Goal: Navigation & Orientation: Find specific page/section

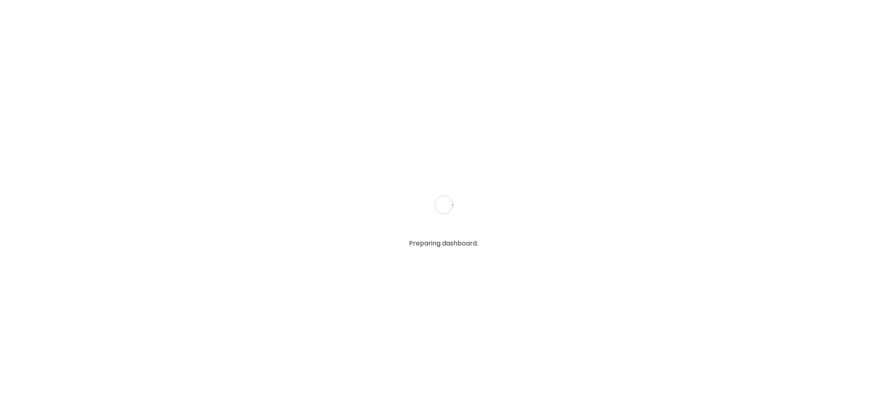
type textarea "**********"
type input "**********"
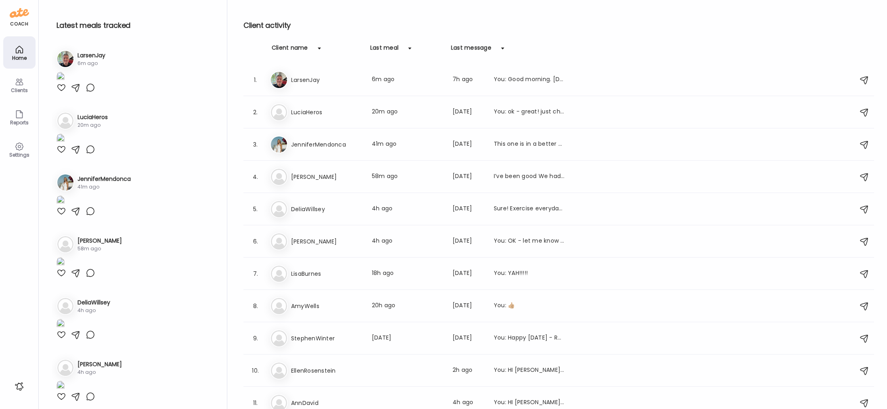
type input "**********"
click at [25, 83] on div "Clients" at bounding box center [19, 85] width 32 height 32
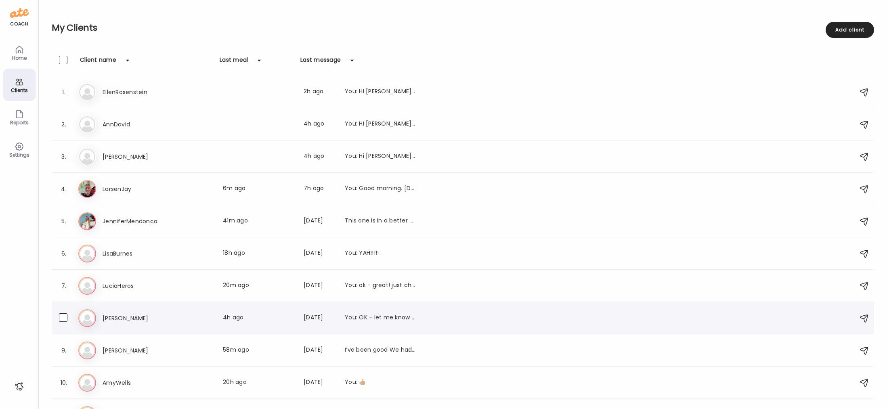
click at [131, 316] on h3 "[PERSON_NAME]" at bounding box center [138, 318] width 71 height 10
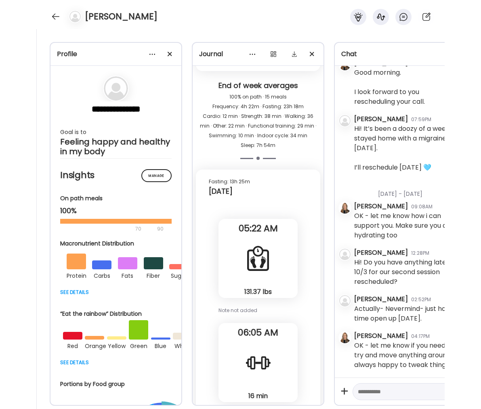
scroll to position [0, 6]
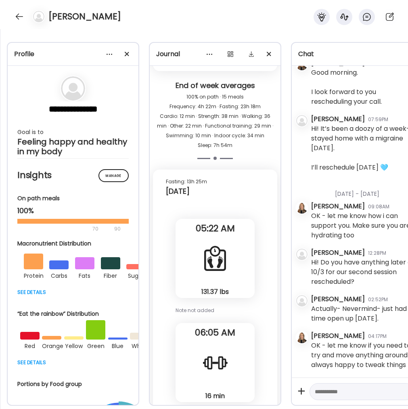
click at [1, 119] on div "**********" at bounding box center [204, 219] width 408 height 380
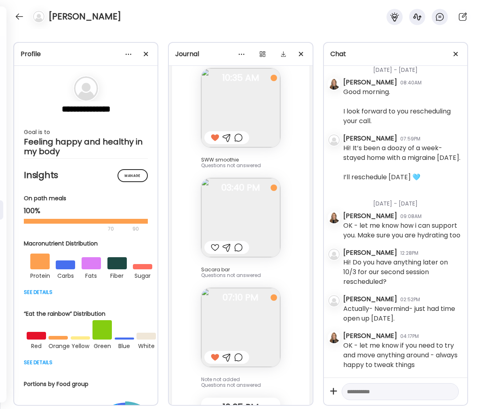
scroll to position [14942, 0]
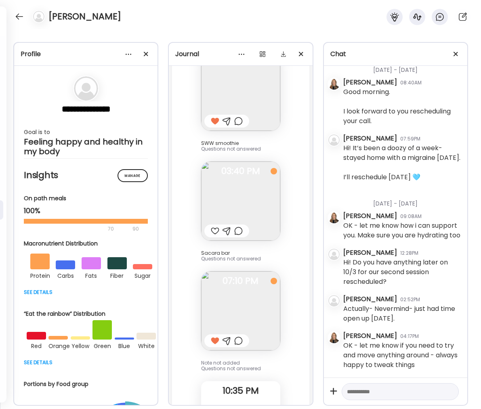
click at [245, 315] on img at bounding box center [240, 310] width 79 height 79
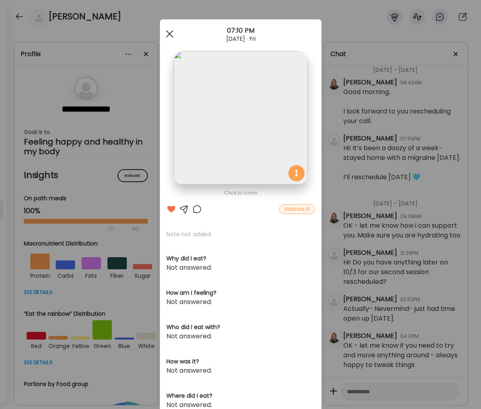
click at [163, 34] on div at bounding box center [169, 34] width 16 height 16
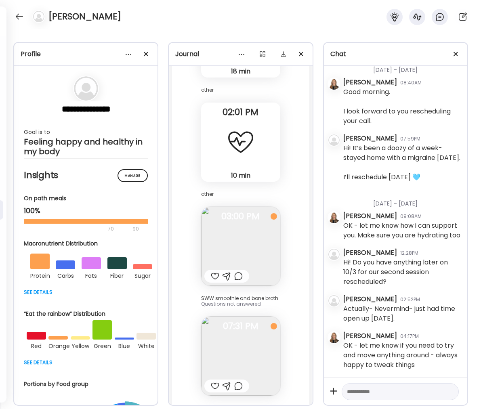
scroll to position [14058, 0]
click at [245, 246] on img at bounding box center [240, 247] width 79 height 79
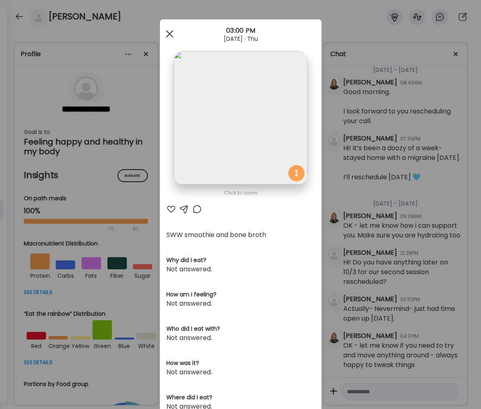
click at [166, 33] on span at bounding box center [169, 33] width 7 height 7
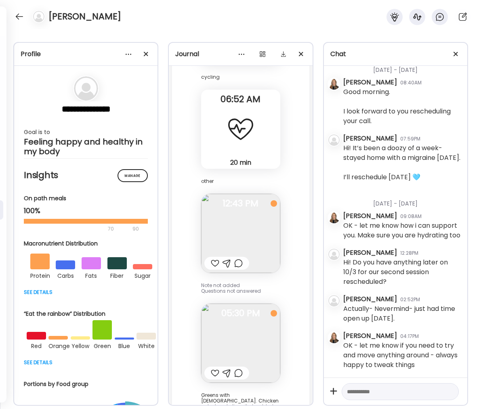
scroll to position [12895, 0]
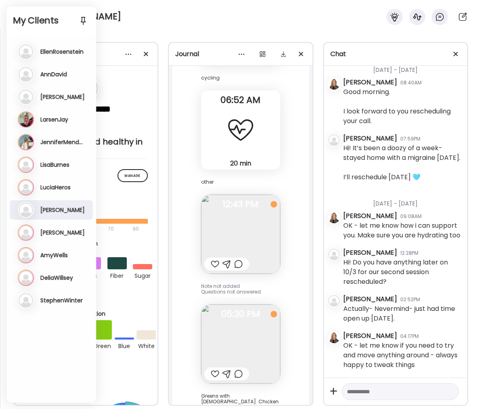
click at [181, 34] on div "**********" at bounding box center [240, 219] width 481 height 380
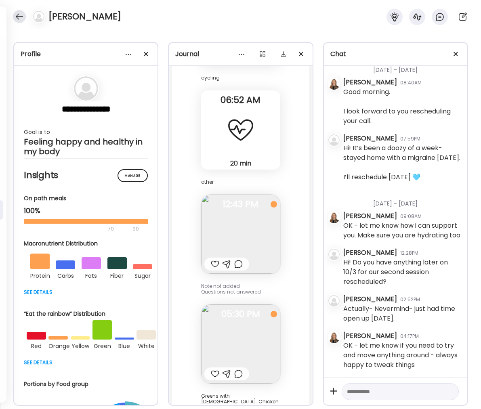
click at [21, 15] on div at bounding box center [19, 16] width 13 height 13
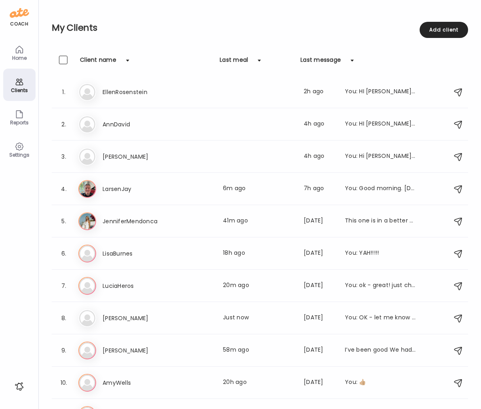
click at [17, 76] on div "Clients" at bounding box center [19, 85] width 32 height 32
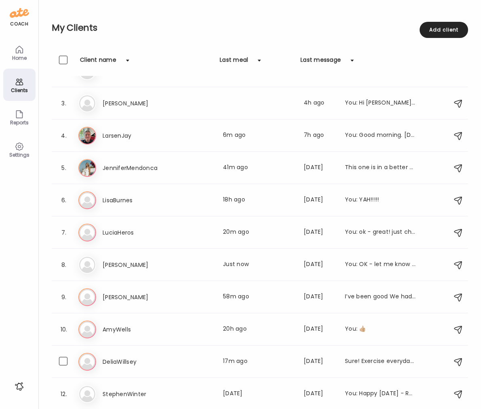
drag, startPoint x: 370, startPoint y: 361, endPoint x: 364, endPoint y: 362, distance: 5.7
click at [369, 361] on div "Sure! Exercise everyday. Been doing 30 min band classes and walking each day. H…" at bounding box center [380, 362] width 71 height 10
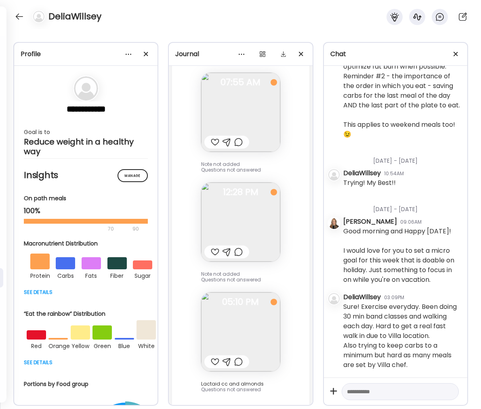
scroll to position [13391, 0]
click at [211, 357] on div at bounding box center [215, 362] width 8 height 10
click at [211, 247] on div at bounding box center [215, 252] width 8 height 10
click at [211, 137] on div at bounding box center [215, 142] width 8 height 10
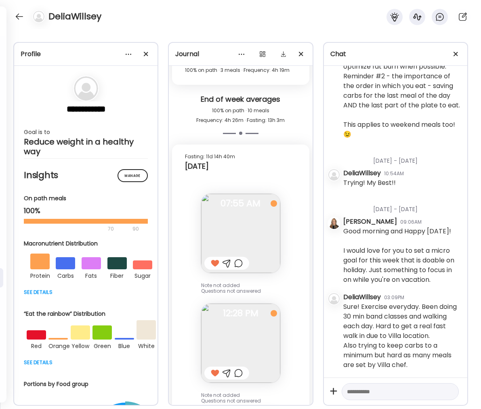
scroll to position [12570, 0]
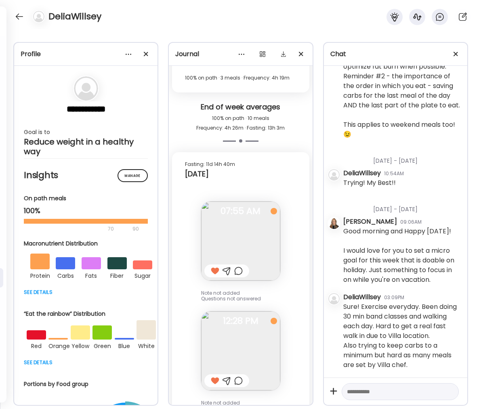
click at [14, 16] on div at bounding box center [19, 16] width 13 height 13
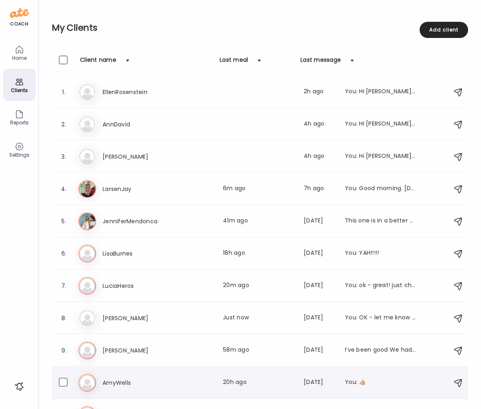
click at [135, 378] on h3 "AmyWells" at bounding box center [138, 383] width 71 height 10
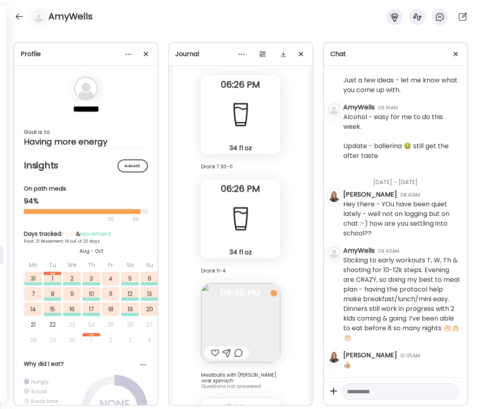
scroll to position [46130, 0]
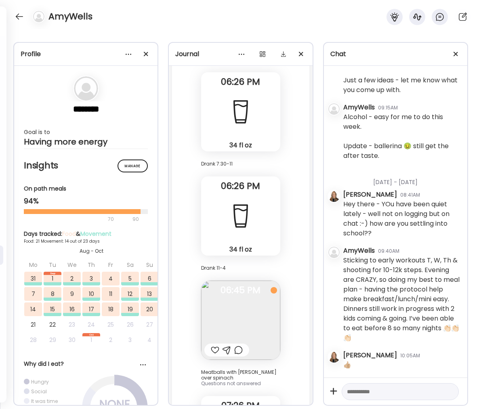
click at [211, 355] on div at bounding box center [215, 350] width 8 height 10
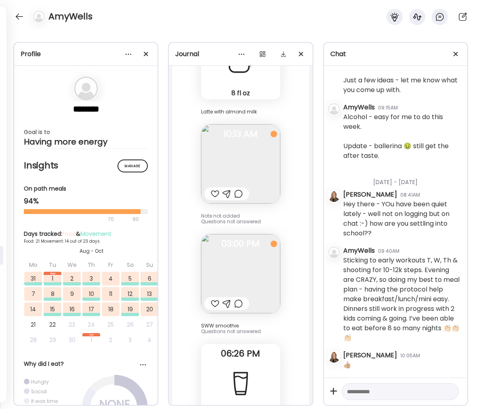
scroll to position [45856, 0]
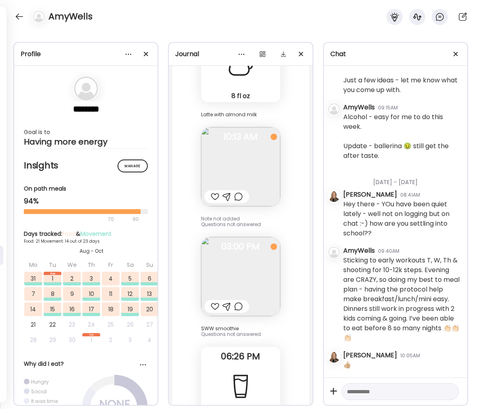
click at [211, 311] on div at bounding box center [215, 307] width 8 height 10
click at [211, 201] on div at bounding box center [215, 197] width 8 height 10
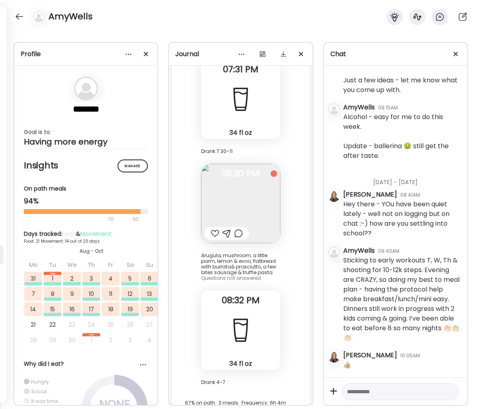
scroll to position [45170, 0]
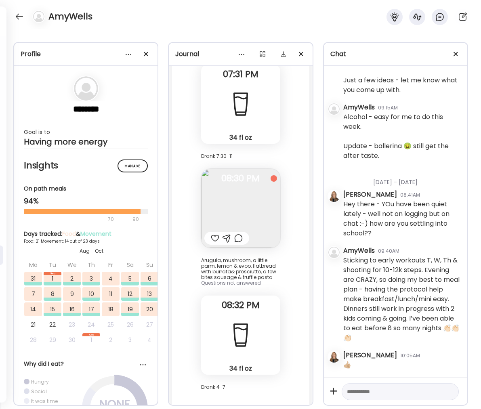
click at [211, 243] on div at bounding box center [215, 238] width 8 height 10
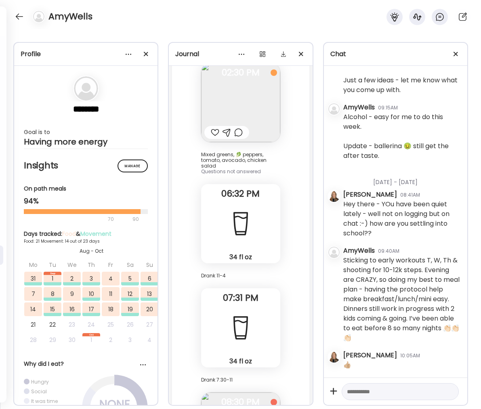
scroll to position [44946, 0]
click at [212, 138] on div at bounding box center [215, 133] width 8 height 10
click at [19, 19] on div at bounding box center [19, 16] width 13 height 13
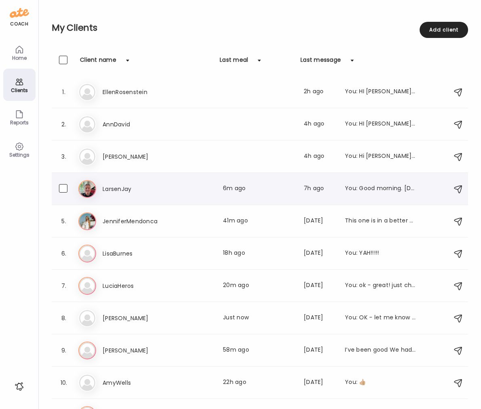
click at [131, 189] on h3 "LarsenJay" at bounding box center [138, 189] width 71 height 10
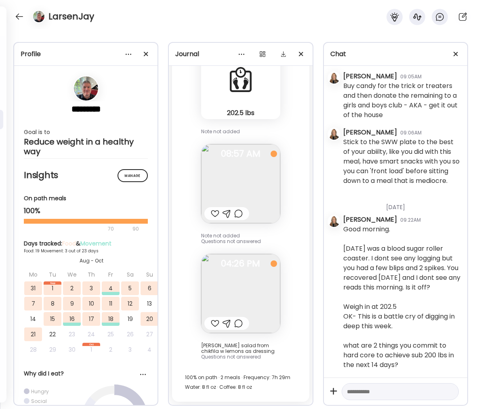
scroll to position [7974, 0]
drag, startPoint x: 213, startPoint y: 214, endPoint x: 215, endPoint y: 268, distance: 54.1
click at [213, 214] on div at bounding box center [215, 214] width 8 height 10
click at [211, 324] on div at bounding box center [215, 323] width 8 height 10
click at [18, 16] on div at bounding box center [19, 16] width 13 height 13
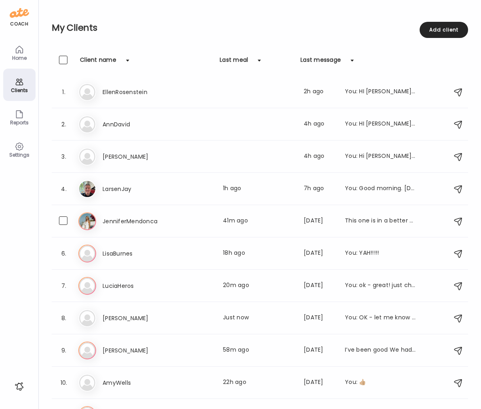
click at [109, 221] on h3 "JenniferMendonca" at bounding box center [138, 221] width 71 height 10
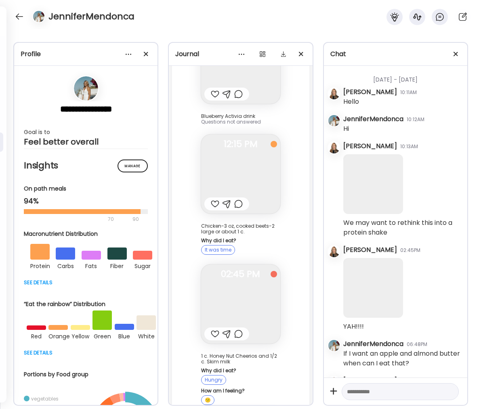
scroll to position [70031, 0]
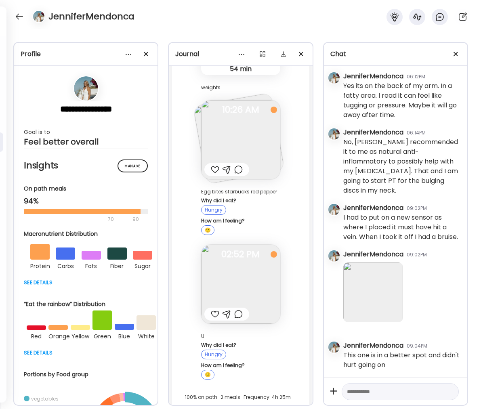
click at [213, 309] on div at bounding box center [215, 314] width 8 height 10
click at [21, 18] on div at bounding box center [19, 16] width 13 height 13
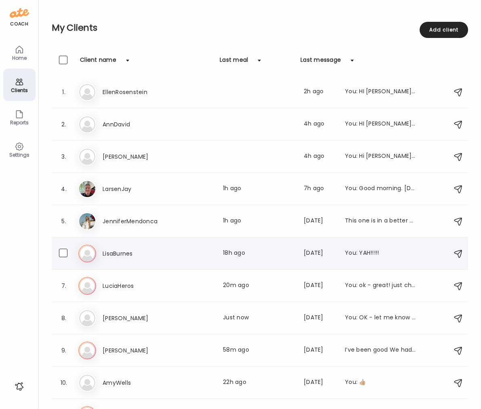
click at [121, 253] on h3 "LisaBurnes" at bounding box center [138, 254] width 71 height 10
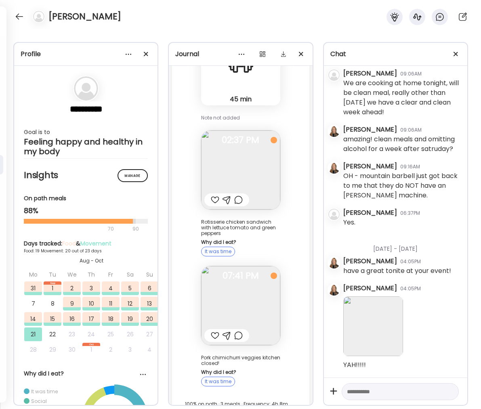
scroll to position [25570, 0]
click at [212, 332] on div at bounding box center [215, 337] width 8 height 10
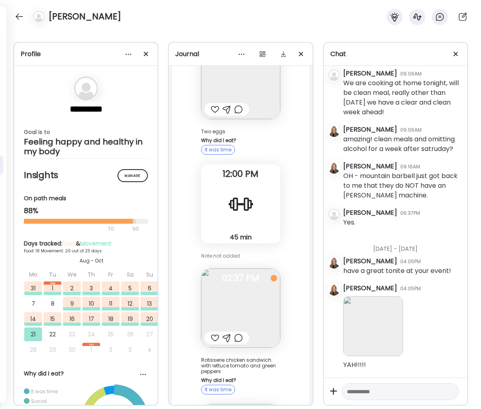
scroll to position [25424, 0]
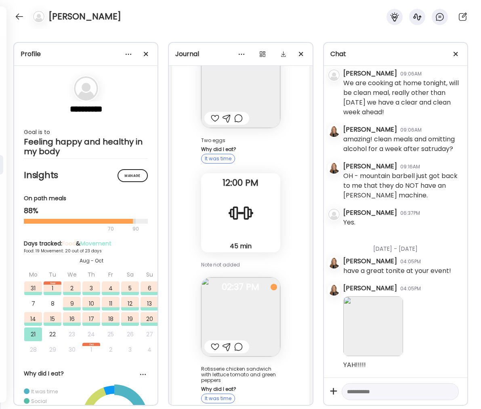
click at [212, 342] on div at bounding box center [215, 347] width 8 height 10
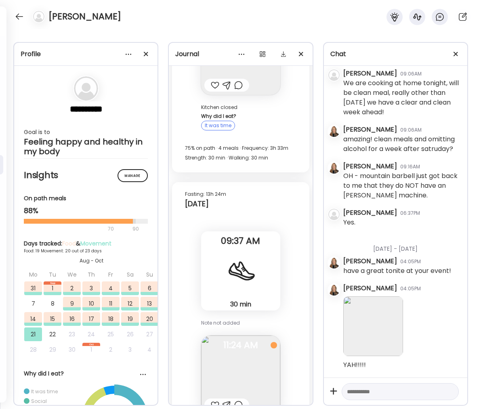
scroll to position [25126, 0]
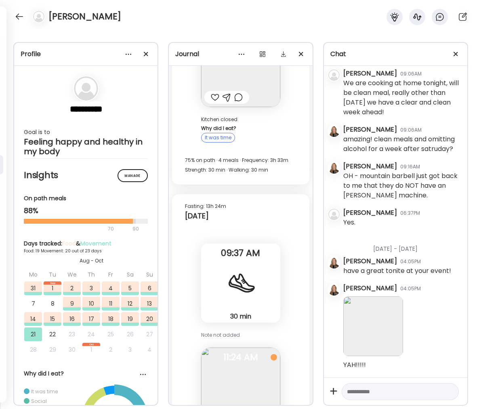
click at [213, 409] on div at bounding box center [215, 417] width 8 height 10
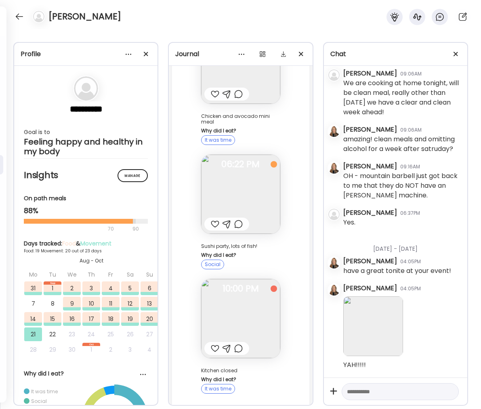
scroll to position [24871, 0]
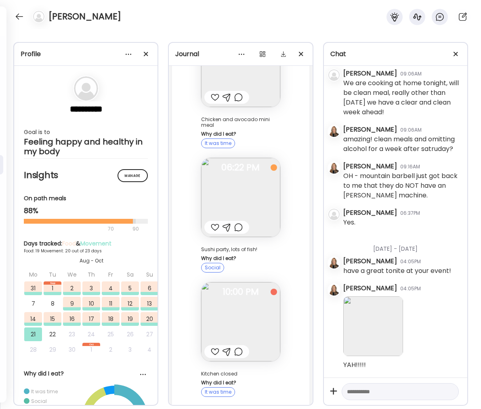
click at [212, 222] on div at bounding box center [215, 227] width 8 height 10
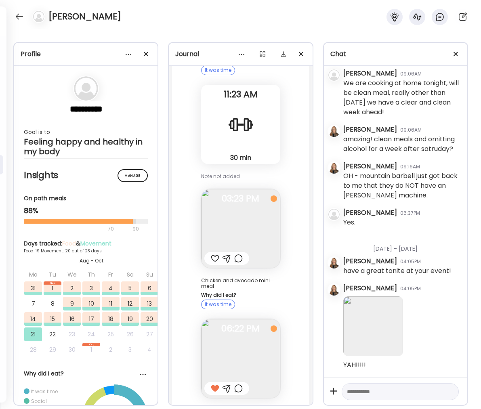
scroll to position [24710, 0]
click at [211, 254] on div at bounding box center [215, 259] width 8 height 10
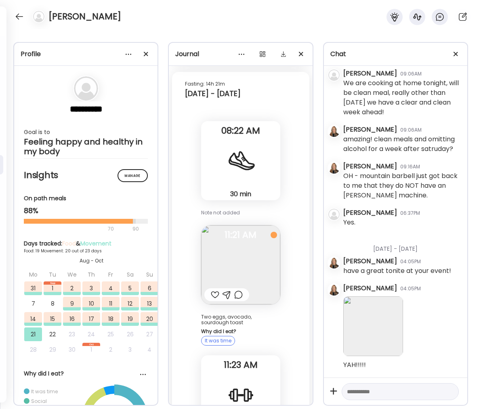
scroll to position [24434, 0]
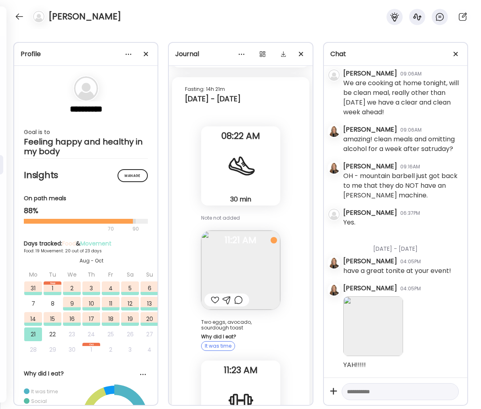
click at [211, 295] on div at bounding box center [215, 300] width 8 height 10
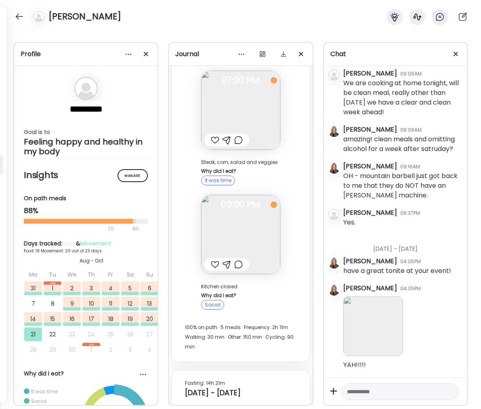
scroll to position [24139, 0]
click at [18, 17] on div at bounding box center [19, 16] width 13 height 13
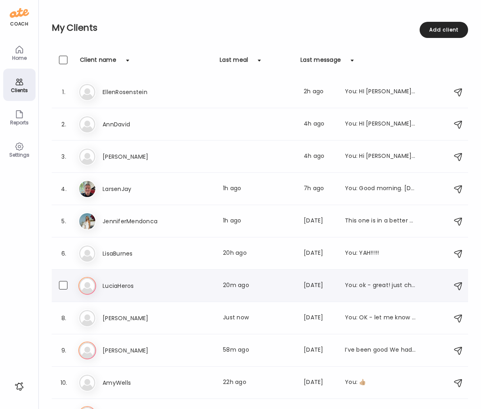
click at [126, 281] on h3 "LuciaHeros" at bounding box center [138, 286] width 71 height 10
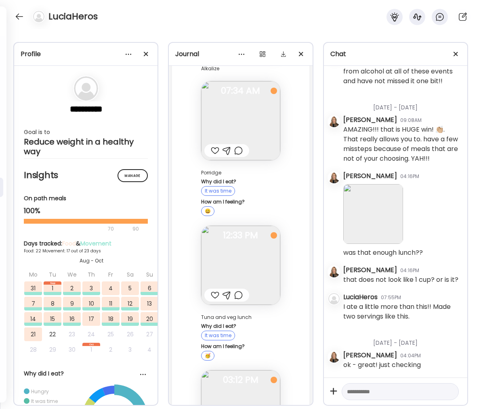
scroll to position [10594, 0]
click at [212, 290] on div at bounding box center [215, 295] width 8 height 10
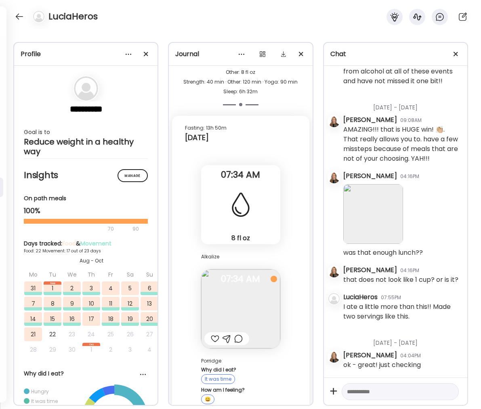
scroll to position [41322, 0]
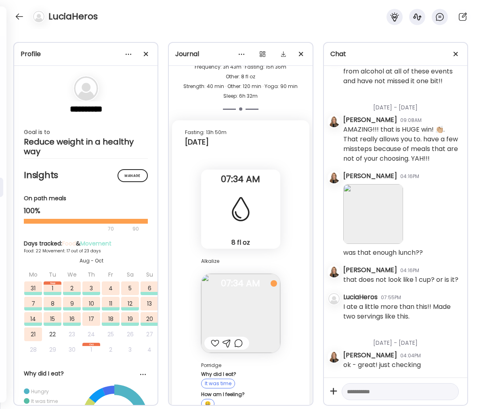
click at [211, 338] on div at bounding box center [215, 343] width 8 height 10
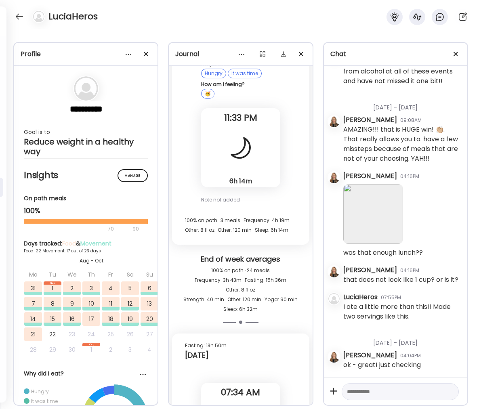
scroll to position [41102, 0]
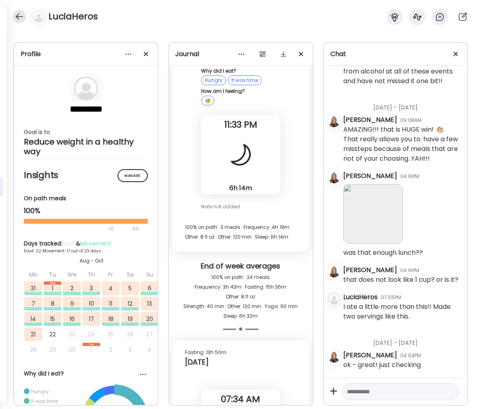
click at [24, 18] on div at bounding box center [19, 16] width 13 height 13
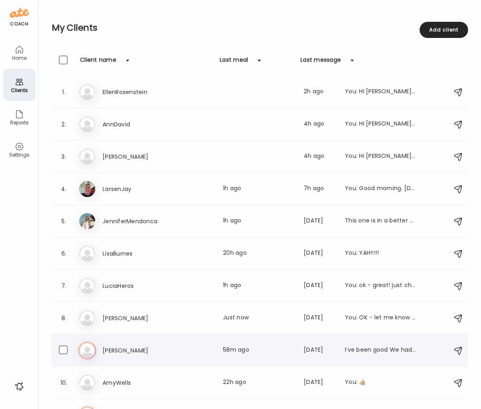
click at [128, 348] on h3 "[PERSON_NAME]" at bounding box center [138, 351] width 71 height 10
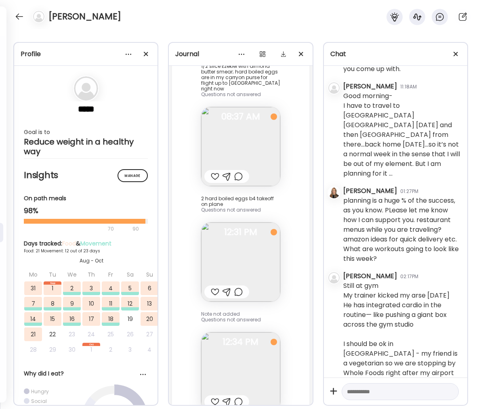
scroll to position [6030, 0]
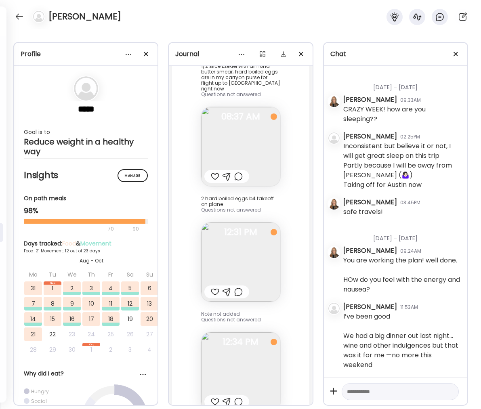
click at [211, 397] on div at bounding box center [215, 402] width 8 height 10
click at [211, 287] on div at bounding box center [215, 292] width 8 height 10
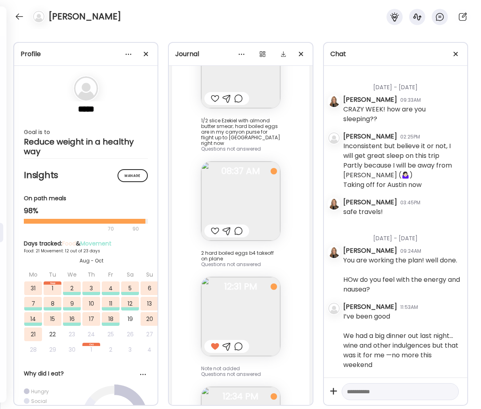
scroll to position [26404, 0]
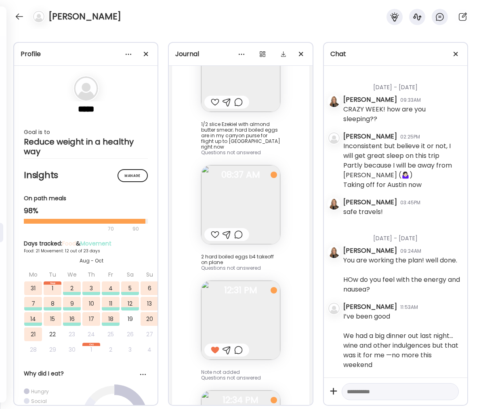
click at [212, 230] on div at bounding box center [215, 235] width 8 height 10
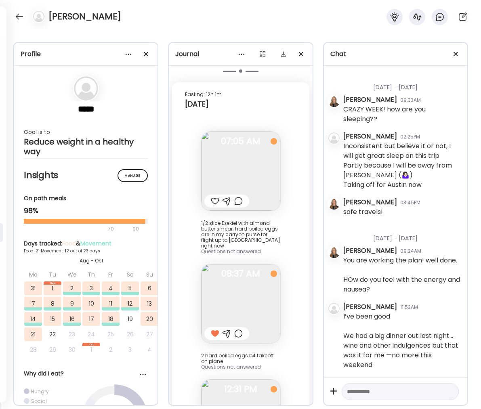
scroll to position [26304, 0]
click at [212, 197] on div at bounding box center [215, 202] width 8 height 10
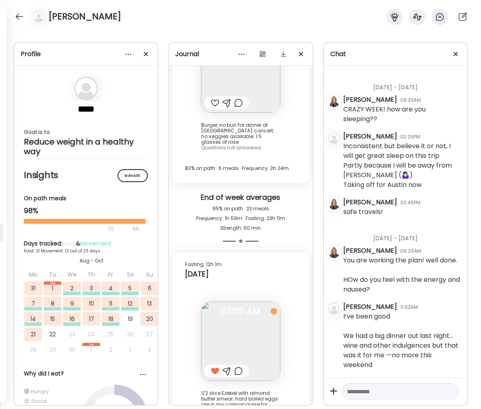
scroll to position [26129, 0]
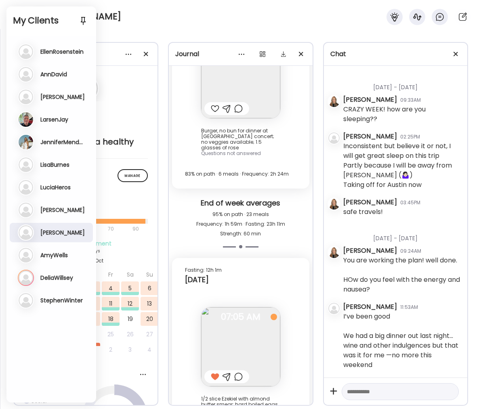
click at [63, 275] on h3 "DeliaWillsey" at bounding box center [56, 277] width 33 height 7
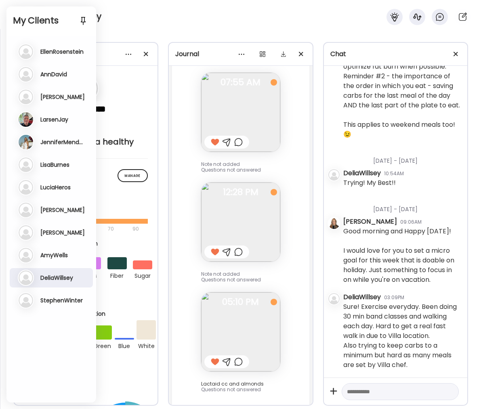
scroll to position [13391, 0]
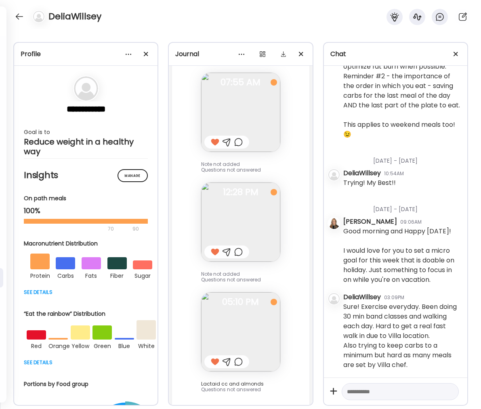
click at [163, 21] on div "DeliaWillsey" at bounding box center [240, 14] width 481 height 29
